Goal: Information Seeking & Learning: Learn about a topic

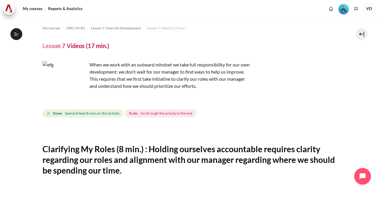
scroll to position [287, 0]
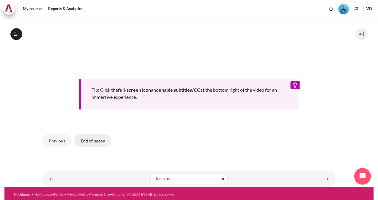
click at [99, 138] on button "End of lesson" at bounding box center [93, 141] width 37 height 12
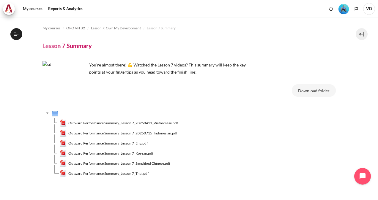
scroll to position [374, 0]
drag, startPoint x: 0, startPoint y: 0, endPoint x: 128, endPoint y: 143, distance: 191.9
click at [128, 143] on span "Outward Performance Summary_Lesson 7_Eng.pdf" at bounding box center [107, 143] width 79 height 5
click at [364, 90] on section "My courses OPO VN B2 Lesson 7: Own My Development Lesson 7 Summary Lesson 7 Sum…" at bounding box center [188, 118] width 369 height 201
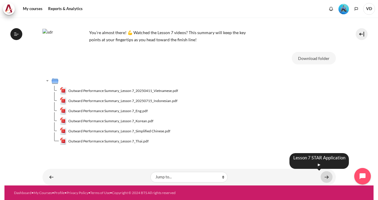
click at [321, 180] on link "Content" at bounding box center [327, 178] width 12 height 12
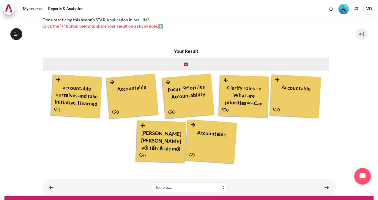
scroll to position [169, 0]
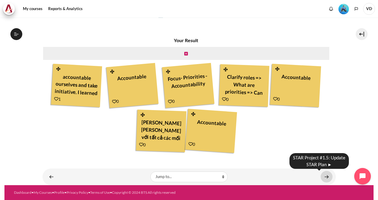
click at [322, 178] on link "Content" at bounding box center [327, 177] width 12 height 12
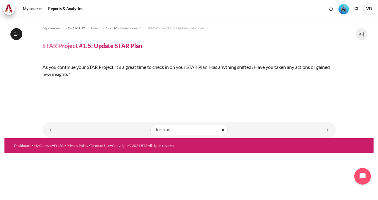
scroll to position [109, 0]
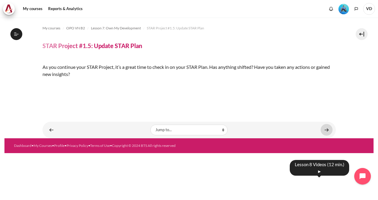
click at [323, 136] on link "Content" at bounding box center [327, 130] width 12 height 12
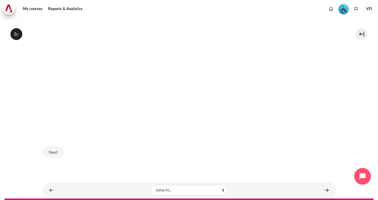
scroll to position [227, 0]
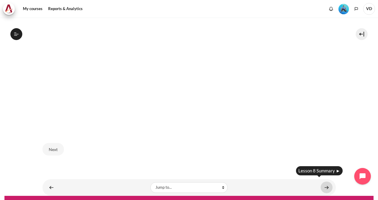
click at [325, 187] on link "Content" at bounding box center [327, 188] width 12 height 12
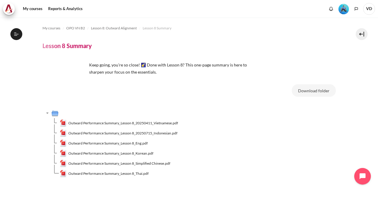
scroll to position [413, 0]
click at [161, 122] on span "Outward Performance Summary_Lesson 8_20250411_Vietnamese.pdf" at bounding box center [123, 123] width 110 height 5
click at [137, 143] on span "Outward Performance Summary_Lesson 8_Eng.pdf" at bounding box center [107, 143] width 79 height 5
click at [193, 20] on div "My courses OPO VN B2 Lesson 8: Outward Alignment Lesson 8 Summary Lesson 8 Summ…" at bounding box center [190, 105] width 294 height 175
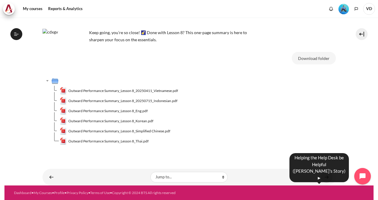
click at [322, 177] on link "Content" at bounding box center [327, 178] width 12 height 12
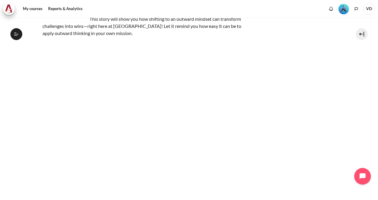
scroll to position [127, 0]
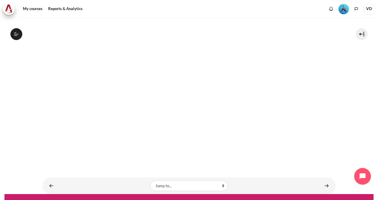
click at [35, 89] on section "My courses OPO VN B2 Lesson 8: Outward Alignment Helping the Help Desk be Helpf…" at bounding box center [188, 42] width 369 height 304
click at [322, 180] on link "Content" at bounding box center [327, 186] width 12 height 12
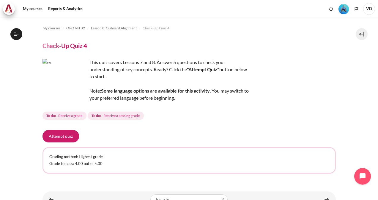
scroll to position [22, 0]
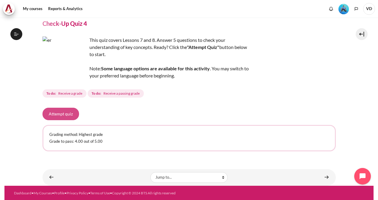
click at [62, 112] on button "Attempt quiz" at bounding box center [61, 114] width 37 height 12
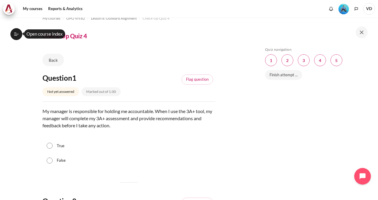
scroll to position [10, 0]
click at [50, 143] on input "True" at bounding box center [50, 146] width 6 height 6
radio input "true"
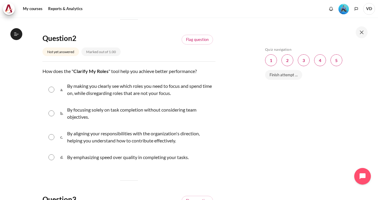
scroll to position [190, 0]
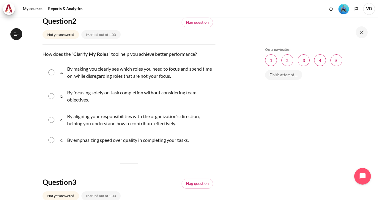
click at [52, 120] on input "Content" at bounding box center [51, 120] width 6 height 6
radio input "true"
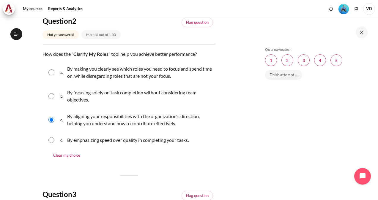
click at [52, 73] on input "Content" at bounding box center [51, 73] width 6 height 6
radio input "true"
click at [52, 120] on input "Content" at bounding box center [51, 120] width 6 height 6
radio input "true"
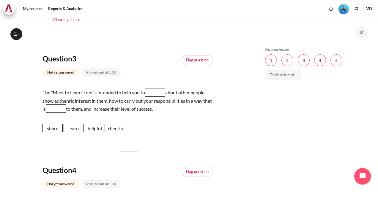
scroll to position [327, 0]
click at [69, 130] on span "learn" at bounding box center [74, 128] width 20 height 8
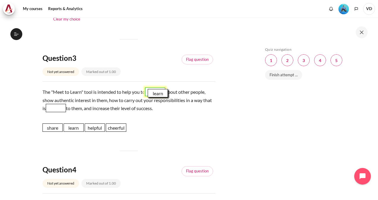
drag, startPoint x: 69, startPoint y: 130, endPoint x: 153, endPoint y: 95, distance: 91.3
click at [153, 95] on span "learn" at bounding box center [158, 93] width 20 height 8
drag, startPoint x: 96, startPoint y: 128, endPoint x: 69, endPoint y: 107, distance: 34.0
click at [69, 107] on span "helpful" at bounding box center [68, 107] width 20 height 8
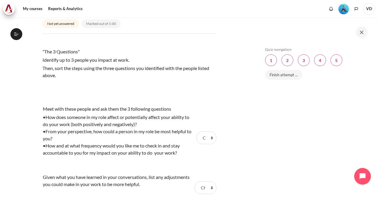
scroll to position [487, 0]
click at [183, 140] on div "•From your perspective, how could a person in my role be most helpful to you?" at bounding box center [119, 135] width 152 height 14
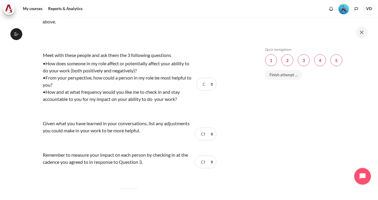
scroll to position [541, 0]
click at [209, 85] on select "Choose... Step 1 Step 2 Step 3" at bounding box center [207, 83] width 20 height 12
select select "1"
click at [197, 77] on select "Choose... Step 1 Step 2 Step 3" at bounding box center [207, 83] width 20 height 12
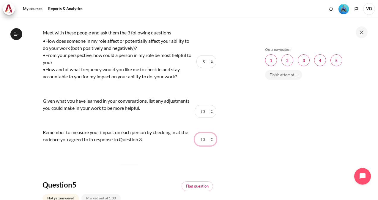
click at [209, 137] on select "Choose... Step 1 Step 2 Step 3" at bounding box center [205, 139] width 21 height 12
select select "2"
click at [195, 133] on select "Choose... Step 1 Step 2 Step 3" at bounding box center [205, 139] width 21 height 12
click at [210, 114] on select "Choose... Step 1 Step 2 Step 3" at bounding box center [205, 111] width 21 height 12
select select "3"
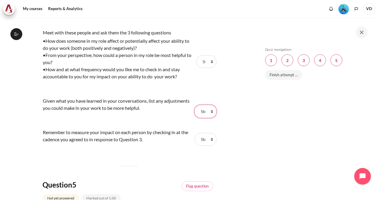
click at [195, 105] on select "Choose... Step 1 Step 2 Step 3" at bounding box center [205, 111] width 21 height 12
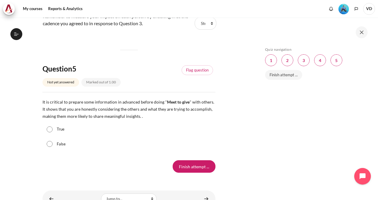
scroll to position [684, 0]
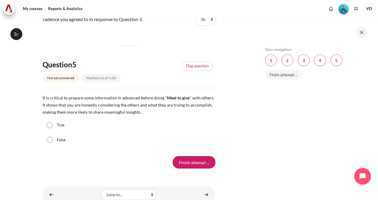
click at [51, 124] on input "True" at bounding box center [50, 126] width 6 height 6
radio input "true"
click at [196, 163] on input "Finish attempt ..." at bounding box center [194, 162] width 43 height 12
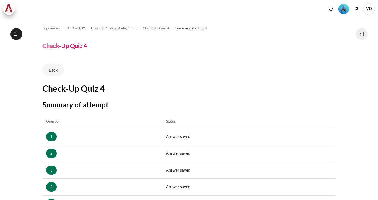
scroll to position [104, 0]
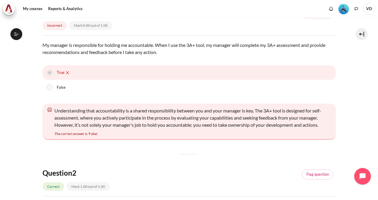
scroll to position [429, 0]
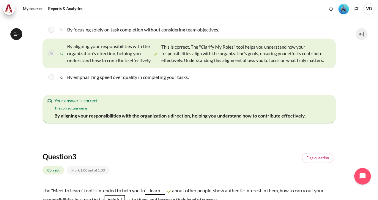
scroll to position [292, 0]
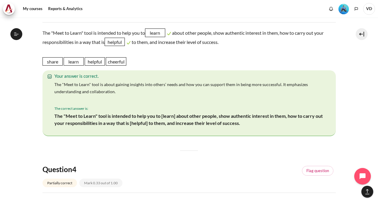
scroll to position [450, 0]
click at [190, 183] on div "Question 1 Incorrect Mark 0.00 out of 1.00 Flag question Question text My manag…" at bounding box center [190, 128] width 294 height 975
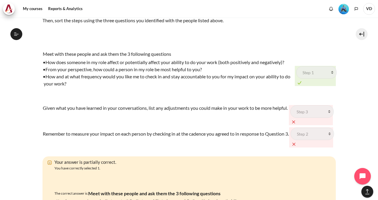
scroll to position [657, 0]
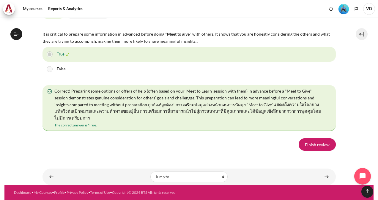
scroll to position [1140, 0]
click at [304, 145] on link "Finish review" at bounding box center [317, 145] width 37 height 12
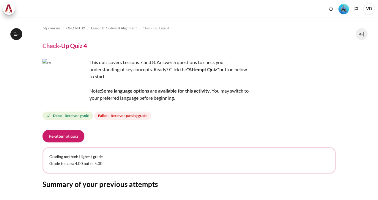
click at [304, 145] on div "Re-attempt quiz Grading method: Highest grade Grade to pass: 4.00 out of 5.00 S…" at bounding box center [190, 187] width 294 height 115
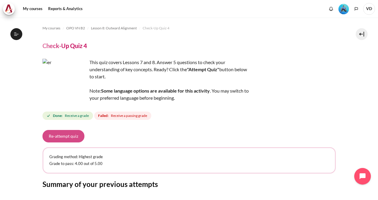
click at [68, 137] on button "Re-attempt quiz" at bounding box center [64, 136] width 42 height 12
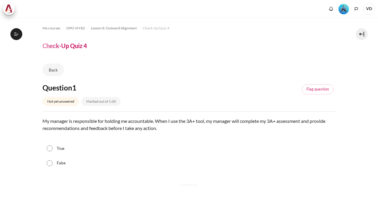
scroll to position [429, 0]
click at [50, 166] on input "False" at bounding box center [50, 164] width 6 height 6
radio input "true"
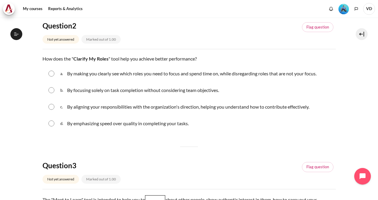
scroll to position [179, 0]
click at [51, 107] on input "Content" at bounding box center [51, 107] width 6 height 6
radio input "true"
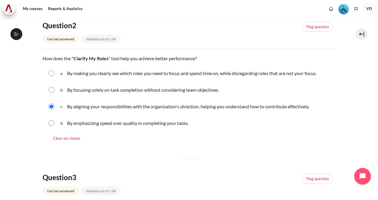
scroll to position [272, 0]
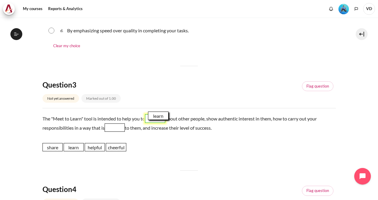
drag, startPoint x: 78, startPoint y: 150, endPoint x: 162, endPoint y: 119, distance: 90.3
click at [162, 119] on span "learn" at bounding box center [158, 116] width 20 height 8
drag, startPoint x: 96, startPoint y: 149, endPoint x: 117, endPoint y: 131, distance: 27.0
click at [117, 131] on span "helpful" at bounding box center [116, 130] width 20 height 8
drag, startPoint x: 99, startPoint y: 149, endPoint x: 122, endPoint y: 127, distance: 32.0
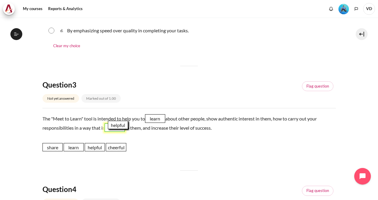
click at [122, 127] on span "helpful" at bounding box center [118, 125] width 20 height 8
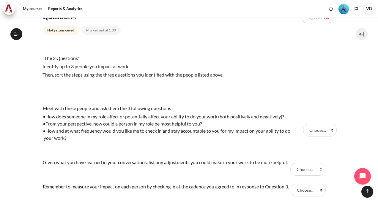
scroll to position [445, 0]
click at [328, 133] on select "Choose... Step 2 Step 1 Step 3" at bounding box center [319, 130] width 33 height 12
click at [303, 124] on select "Choose... Step 2 Step 1 Step 3" at bounding box center [319, 130] width 33 height 12
click at [320, 133] on select "Choose... Step 2 Step 1 Step 3" at bounding box center [319, 130] width 33 height 12
select select "2"
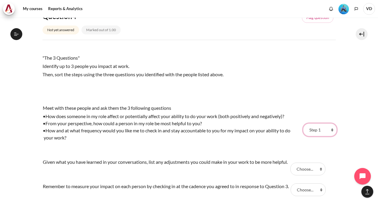
click at [303, 124] on select "Choose... Step 2 Step 1 Step 3" at bounding box center [319, 130] width 33 height 12
click at [314, 169] on select "Choose... Step 2 Step 1 Step 3" at bounding box center [308, 169] width 35 height 12
select select "1"
click at [293, 163] on select "Choose... Step 2 Step 1 Step 3" at bounding box center [308, 169] width 35 height 12
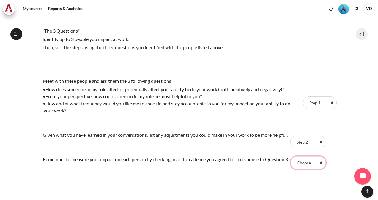
click at [312, 162] on select "Choose... Step 2 Step 1 Step 3" at bounding box center [308, 163] width 35 height 12
select select "3"
click at [294, 157] on select "Choose... Step 2 Step 1 Step 3" at bounding box center [308, 163] width 35 height 12
click at [162, 164] on td "Remember to measure your impact on each person by checking in at the cadence yo…" at bounding box center [166, 163] width 247 height 17
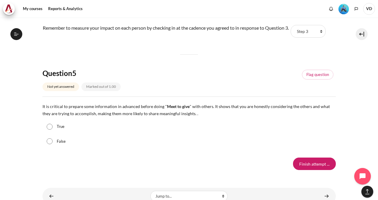
scroll to position [604, 0]
click at [49, 129] on div "True" at bounding box center [190, 126] width 294 height 15
click at [49, 127] on input "True" at bounding box center [50, 127] width 6 height 6
radio input "true"
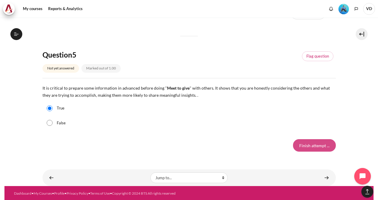
click at [307, 146] on input "Finish attempt ..." at bounding box center [314, 146] width 43 height 12
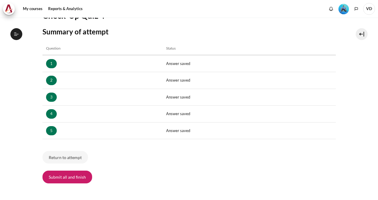
scroll to position [429, 0]
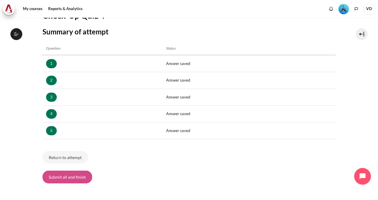
click at [79, 176] on button "Submit all and finish" at bounding box center [68, 177] width 50 height 12
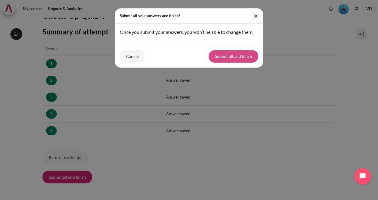
click at [229, 58] on button "Submit all and finish" at bounding box center [234, 56] width 50 height 12
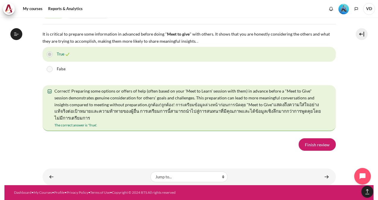
scroll to position [1135, 0]
click at [306, 139] on link "Finish review" at bounding box center [317, 145] width 37 height 12
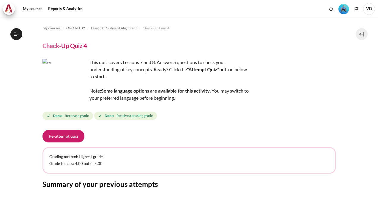
scroll to position [112, 0]
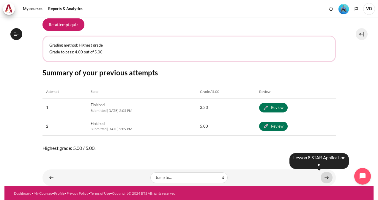
click at [323, 177] on link "Content" at bounding box center [327, 178] width 12 height 12
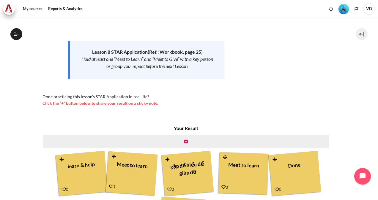
scroll to position [124, 0]
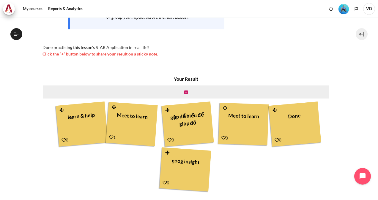
click at [230, 152] on div "Your Result learn & help 0 Meet to learn 1" at bounding box center [187, 135] width 288 height 118
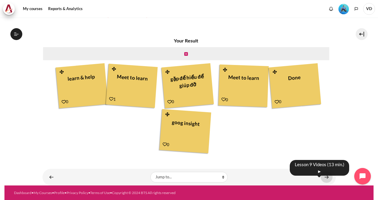
click at [321, 179] on link "Content" at bounding box center [327, 178] width 12 height 12
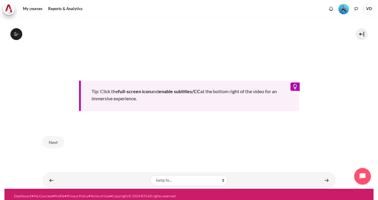
scroll to position [294, 0]
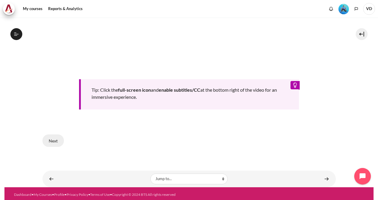
click at [53, 136] on button "Next" at bounding box center [53, 141] width 21 height 12
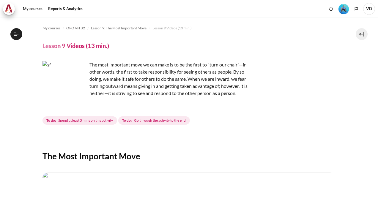
scroll to position [459, 0]
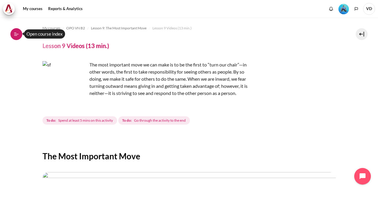
click at [14, 36] on icon at bounding box center [16, 34] width 5 height 5
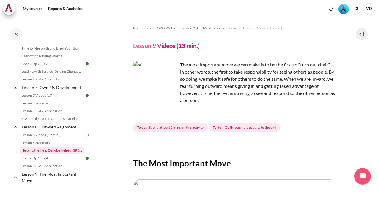
scroll to position [408, 0]
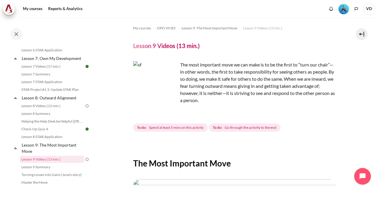
click at [84, 109] on img at bounding box center [86, 106] width 5 height 5
click at [46, 78] on link "Lesson 7 Summary" at bounding box center [52, 74] width 65 height 7
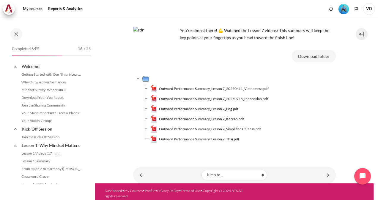
scroll to position [374, 0]
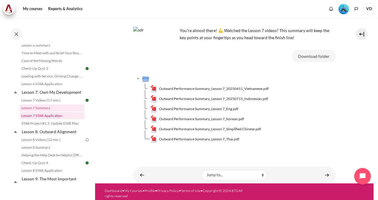
click at [45, 120] on link "Lesson 7 STAR Application" at bounding box center [52, 115] width 65 height 7
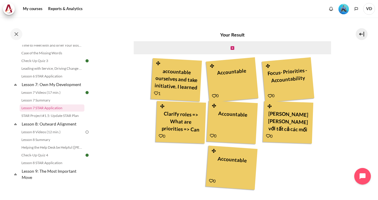
scroll to position [217, 0]
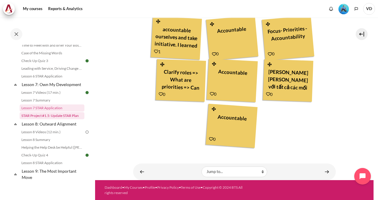
click at [66, 120] on link "STAR Project #1.5: Update STAR Plan" at bounding box center [52, 115] width 65 height 7
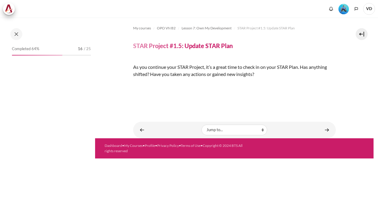
scroll to position [389, 0]
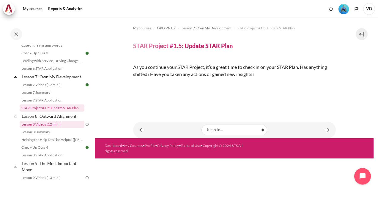
click at [53, 128] on link "Lesson 8 Videos (12 min.)" at bounding box center [52, 124] width 65 height 7
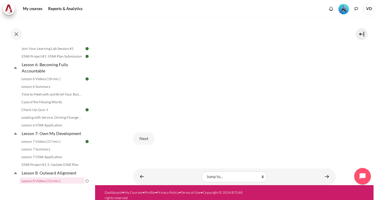
scroll to position [332, 0]
click at [325, 173] on link "Content" at bounding box center [327, 177] width 12 height 12
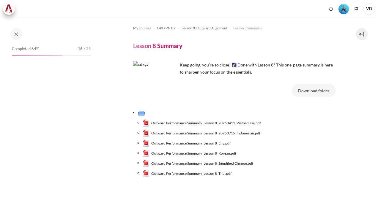
scroll to position [413, 0]
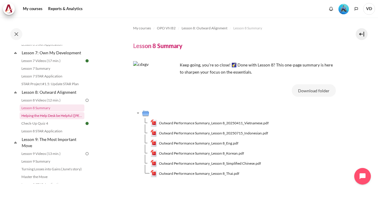
click at [60, 120] on link "Helping the Help Desk be Helpful ([PERSON_NAME]'s Story)" at bounding box center [52, 115] width 65 height 7
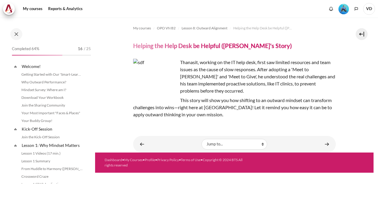
scroll to position [421, 0]
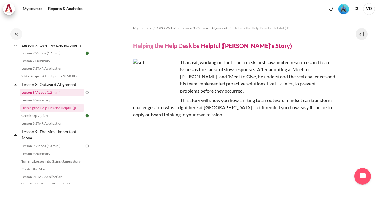
click at [50, 96] on link "Lesson 8 Videos (12 min.)" at bounding box center [52, 92] width 65 height 7
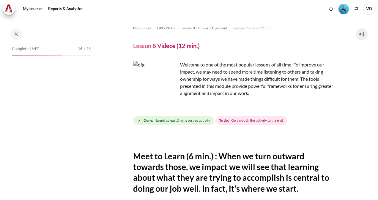
click at [256, 123] on span "Go through the activity to the end" at bounding box center [257, 120] width 52 height 5
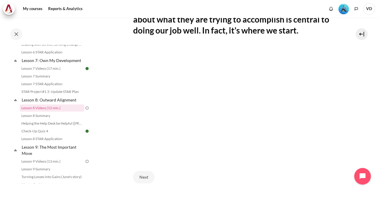
scroll to position [200, 0]
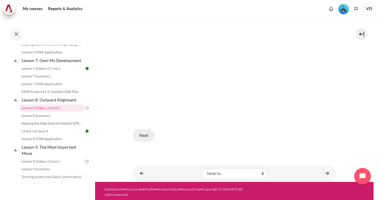
click at [143, 133] on button "Next" at bounding box center [143, 135] width 21 height 12
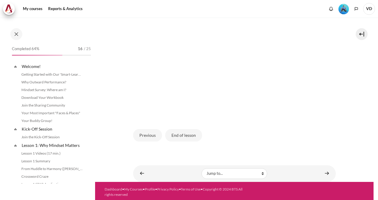
scroll to position [405, 0]
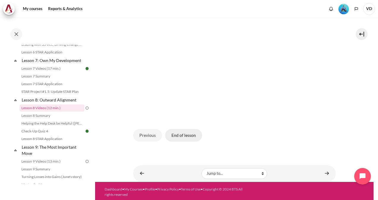
click at [181, 132] on button "End of lesson" at bounding box center [183, 135] width 37 height 12
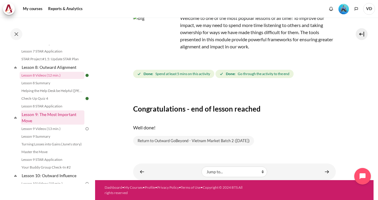
scroll to position [440, 0]
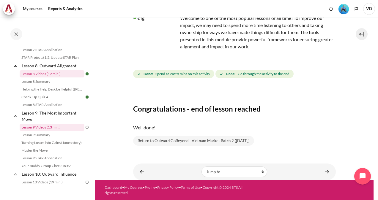
click at [52, 131] on link "Lesson 9 Videos (13 min.)" at bounding box center [52, 127] width 65 height 7
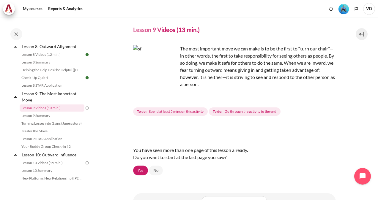
scroll to position [15, 0]
click at [141, 170] on link "Yes" at bounding box center [140, 172] width 15 height 10
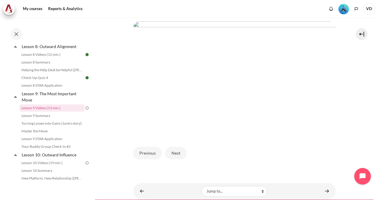
scroll to position [159, 0]
click at [227, 103] on img "Content" at bounding box center [234, 78] width 203 height 114
click at [246, 86] on img "Content" at bounding box center [234, 78] width 203 height 114
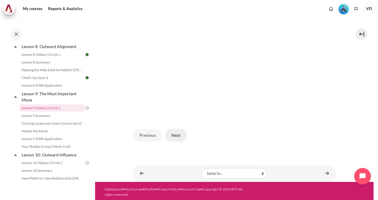
click at [171, 135] on button "Next" at bounding box center [175, 135] width 21 height 12
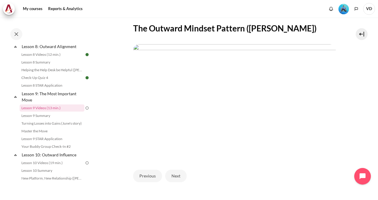
scroll to position [135, 0]
click at [178, 174] on button "Next" at bounding box center [175, 176] width 21 height 12
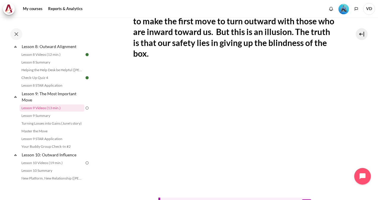
scroll to position [200, 0]
